Goal: Task Accomplishment & Management: Manage account settings

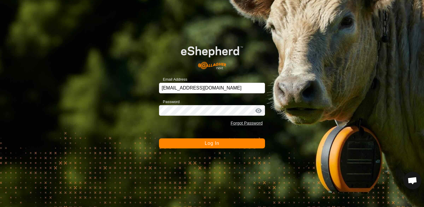
click at [209, 144] on span "Log In" at bounding box center [211, 143] width 14 height 5
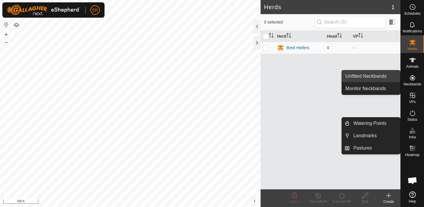
click at [381, 74] on link "Unfitted Neckbands" at bounding box center [371, 76] width 58 height 12
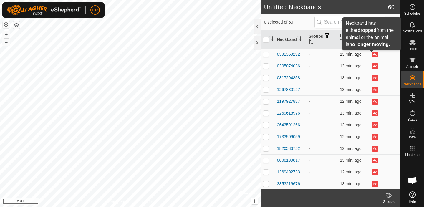
click at [372, 56] on button "Ad" at bounding box center [375, 54] width 6 height 6
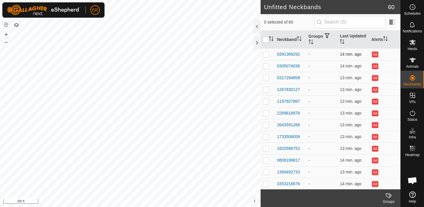
click at [266, 54] on p-checkbox at bounding box center [266, 54] width 6 height 5
checkbox input "true"
click at [290, 56] on div "0391369292" at bounding box center [288, 54] width 23 height 6
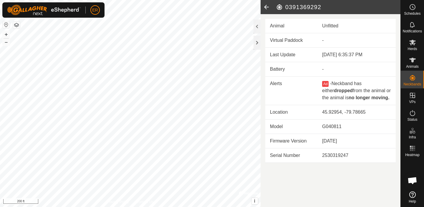
click at [266, 7] on icon at bounding box center [266, 7] width 12 height 14
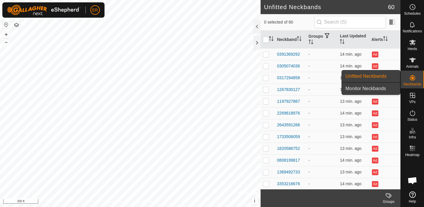
click at [383, 88] on link "Monitor Neckbands" at bounding box center [371, 89] width 58 height 12
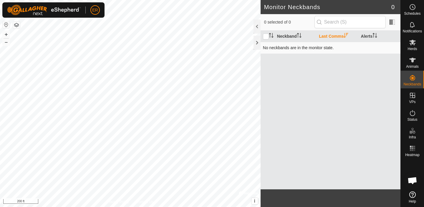
click at [314, 49] on td "No neckbands are in the monitor state." at bounding box center [330, 48] width 140 height 12
click at [329, 38] on th "Last Comms" at bounding box center [337, 36] width 42 height 11
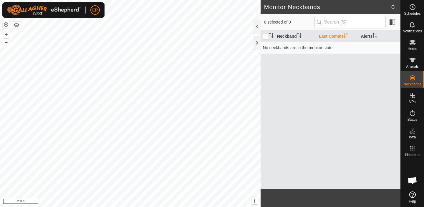
click at [329, 38] on th "Last Comms" at bounding box center [337, 36] width 42 height 11
click at [292, 36] on th "Neckband" at bounding box center [295, 36] width 42 height 11
click at [280, 36] on th "Neckband" at bounding box center [295, 36] width 42 height 11
click at [267, 37] on input "checkbox" at bounding box center [266, 37] width 6 height 6
checkbox input "true"
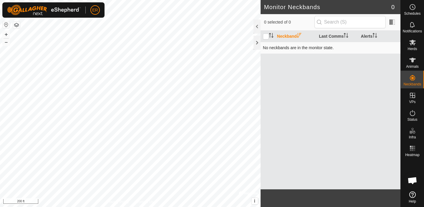
click at [273, 45] on td "No neckbands are in the monitor state." at bounding box center [330, 48] width 140 height 12
click at [395, 23] on span at bounding box center [391, 21] width 9 height 9
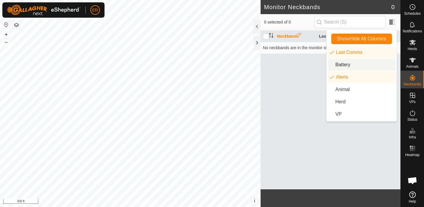
click at [343, 66] on li "Battery" at bounding box center [361, 65] width 68 height 12
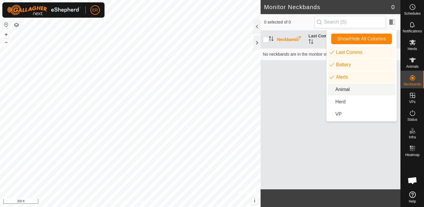
click at [344, 90] on li "Animal" at bounding box center [361, 90] width 68 height 12
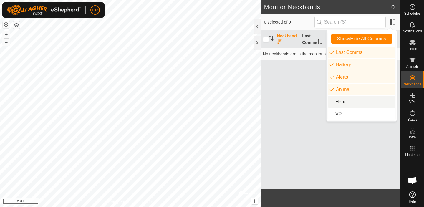
click at [342, 99] on li "Herd" at bounding box center [361, 102] width 68 height 12
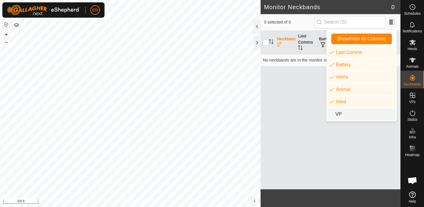
click at [339, 115] on li "VP" at bounding box center [361, 114] width 68 height 12
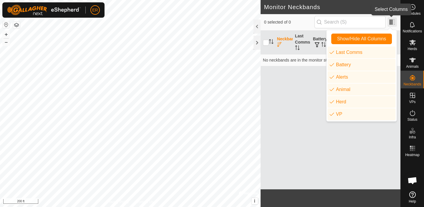
click at [394, 22] on span at bounding box center [391, 21] width 9 height 9
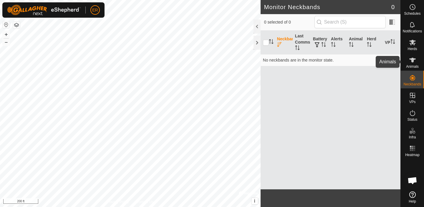
click at [415, 61] on es-animals-svg-icon at bounding box center [412, 59] width 11 height 9
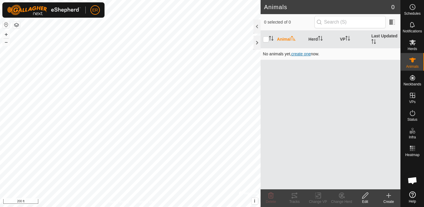
click at [307, 54] on span "create one" at bounding box center [300, 53] width 19 height 5
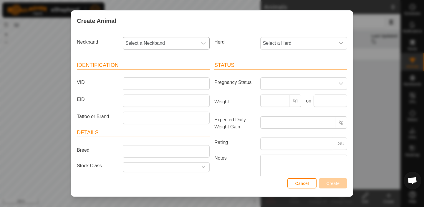
click at [201, 44] on icon "dropdown trigger" at bounding box center [203, 43] width 4 height 2
click at [302, 184] on span "Cancel" at bounding box center [302, 183] width 14 height 5
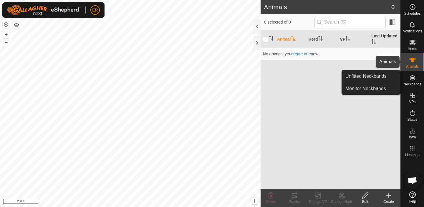
click at [416, 63] on es-animals-svg-icon at bounding box center [412, 59] width 11 height 9
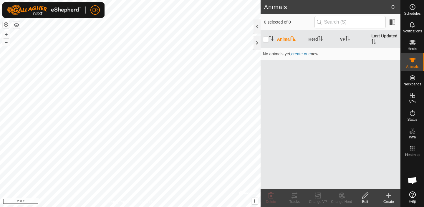
click at [416, 63] on es-animals-svg-icon at bounding box center [412, 59] width 11 height 9
click at [300, 55] on span "create one" at bounding box center [300, 53] width 19 height 5
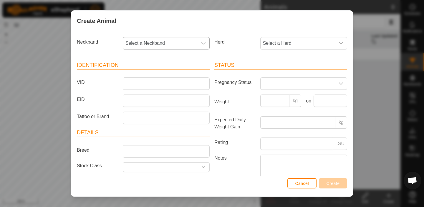
click at [201, 42] on icon "dropdown trigger" at bounding box center [203, 43] width 4 height 2
type input "1167"
click at [160, 73] on li "2851101167" at bounding box center [165, 74] width 85 height 12
click at [189, 82] on input "VID" at bounding box center [166, 83] width 87 height 12
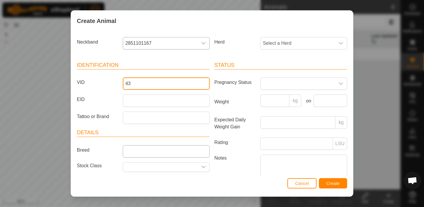
type input "43"
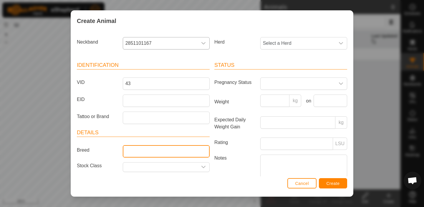
click at [150, 150] on input "Breed" at bounding box center [166, 151] width 87 height 12
type input "charolais"
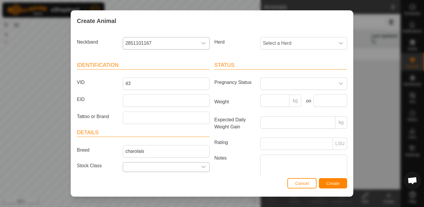
click at [197, 166] on div "dropdown trigger" at bounding box center [203, 166] width 12 height 9
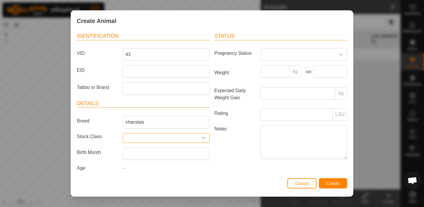
scroll to position [34, 0]
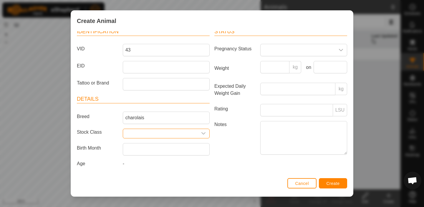
click at [123, 163] on span "-" at bounding box center [123, 163] width 1 height 5
click at [338, 51] on icon "dropdown trigger" at bounding box center [340, 50] width 5 height 5
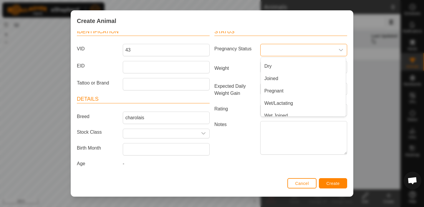
scroll to position [0, 0]
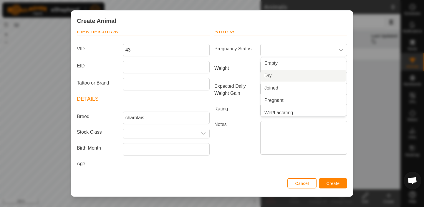
click at [363, 80] on div "Create Animal Neckband 2851101167 Herd Select a Herd Identification VID 43 EID …" at bounding box center [212, 103] width 424 height 207
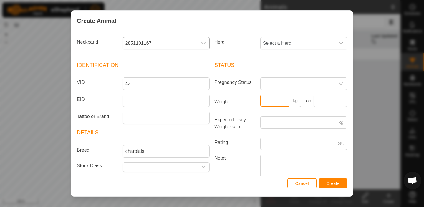
click at [277, 100] on input "Weight" at bounding box center [274, 100] width 29 height 12
click at [294, 102] on p-inputgroup-addon "kg" at bounding box center [295, 100] width 12 height 12
click at [294, 101] on p-inputgroup-addon "kg" at bounding box center [295, 100] width 12 height 12
click at [293, 101] on p-inputgroup-addon "kg" at bounding box center [295, 100] width 12 height 12
click at [336, 123] on p-inputgroup-addon "kg" at bounding box center [341, 122] width 12 height 12
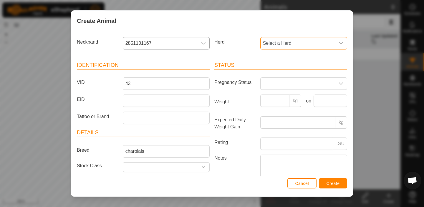
click at [322, 44] on span "Select a Herd" at bounding box center [297, 43] width 74 height 12
click at [335, 47] on div "dropdown trigger" at bounding box center [341, 43] width 12 height 12
click at [292, 84] on li "Bred Heifers" at bounding box center [303, 86] width 85 height 12
click at [318, 84] on span at bounding box center [297, 84] width 74 height 12
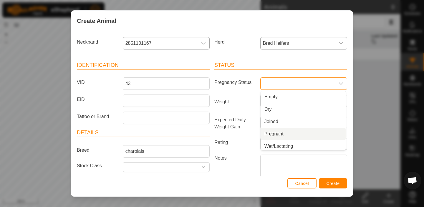
click at [277, 131] on li "Pregnant" at bounding box center [303, 134] width 85 height 12
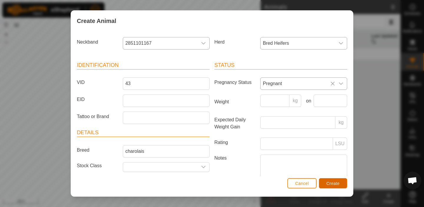
click at [339, 185] on span "Create" at bounding box center [332, 183] width 13 height 5
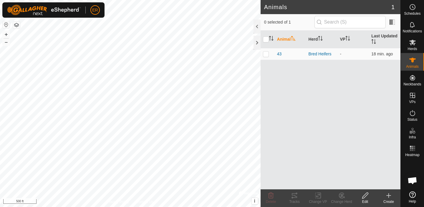
click at [328, 14] on div "Animals 1 0 selected of 1 Animal Herd VP Last Updated 43 Bred Heifers - 18 min.…" at bounding box center [200, 103] width 400 height 207
click at [414, 8] on div "Schedules Notifications Herds Animals Neckbands VPs Status Infra Heatmap Help A…" at bounding box center [212, 103] width 424 height 207
click at [260, 81] on div "Animals 1 0 selected of 1 Animal Herd VP Last Updated 43 Bred Heifers - 18 min.…" at bounding box center [200, 103] width 400 height 207
click at [367, 194] on icon at bounding box center [365, 195] width 6 height 6
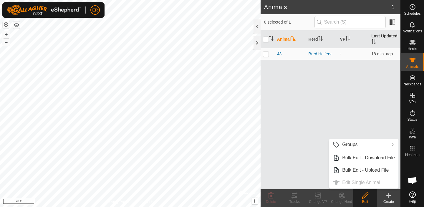
click at [347, 183] on ul "Groups Clear Groups Manage Groups Bulk Edit - Download File Bulk Edit - Upload …" at bounding box center [363, 164] width 69 height 50
click at [346, 183] on ul "Groups Clear Groups Manage Groups Bulk Edit - Download File Bulk Edit - Upload …" at bounding box center [363, 164] width 69 height 50
click at [267, 54] on p-checkbox at bounding box center [266, 53] width 6 height 5
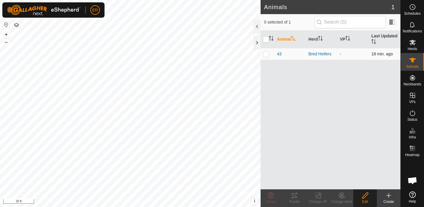
checkbox input "true"
click at [271, 198] on icon at bounding box center [270, 195] width 7 height 7
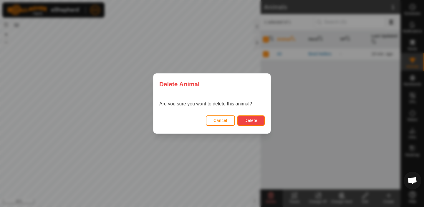
click at [252, 120] on span "Delete" at bounding box center [250, 120] width 13 height 5
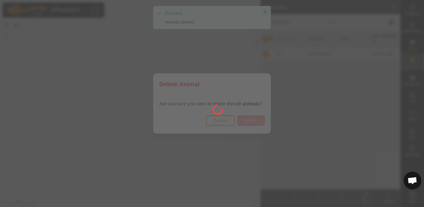
checkbox input "false"
